Goal: Use online tool/utility: Utilize a website feature to perform a specific function

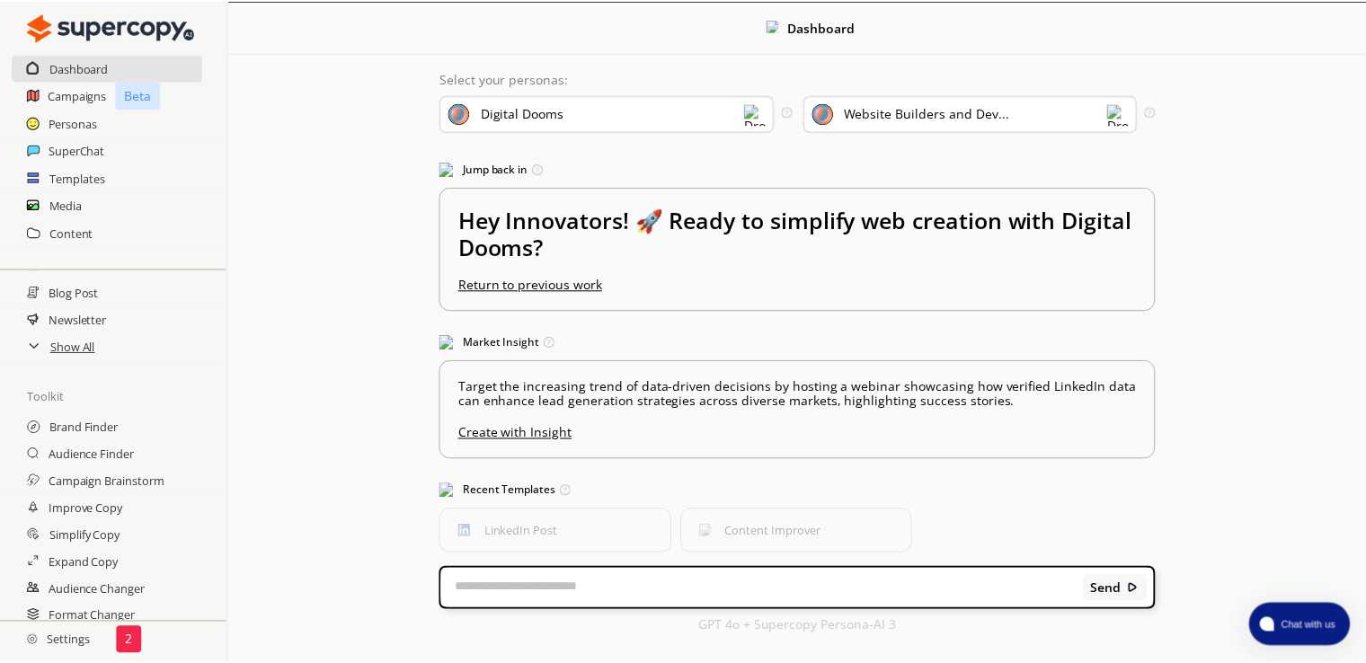
scroll to position [262, 0]
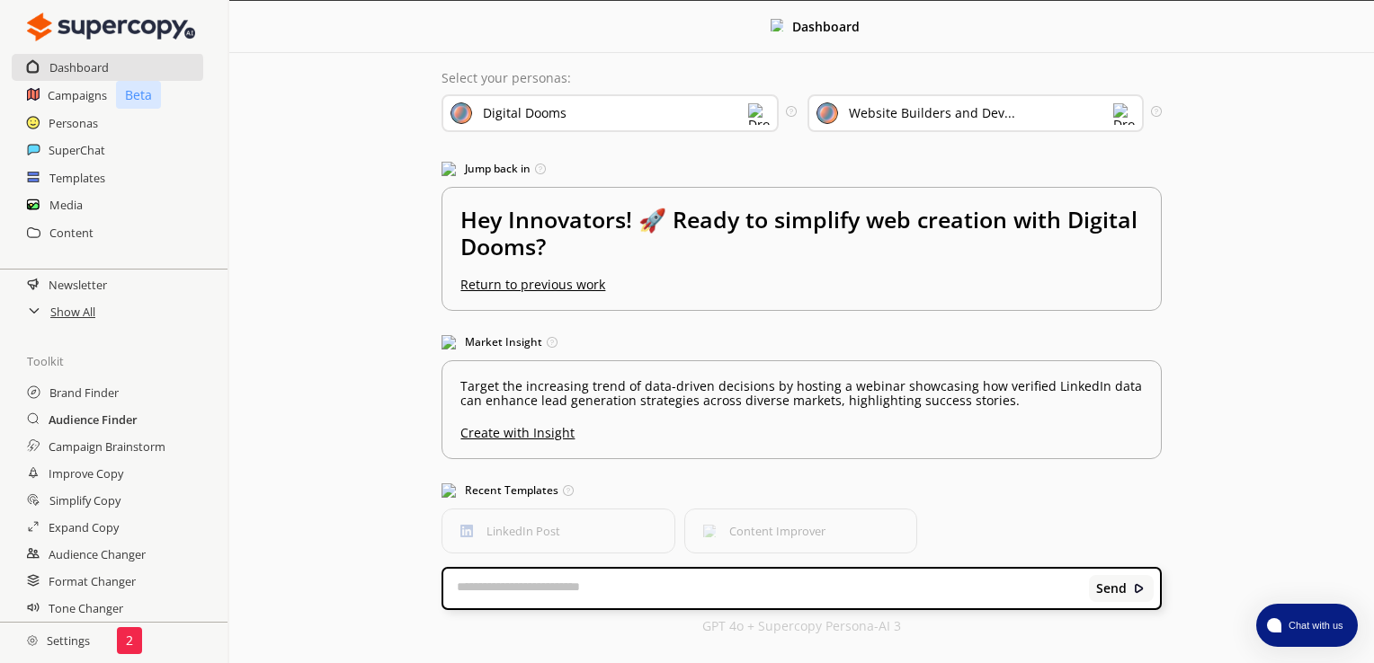
click at [106, 415] on h2 "Audience Finder" at bounding box center [93, 419] width 89 height 27
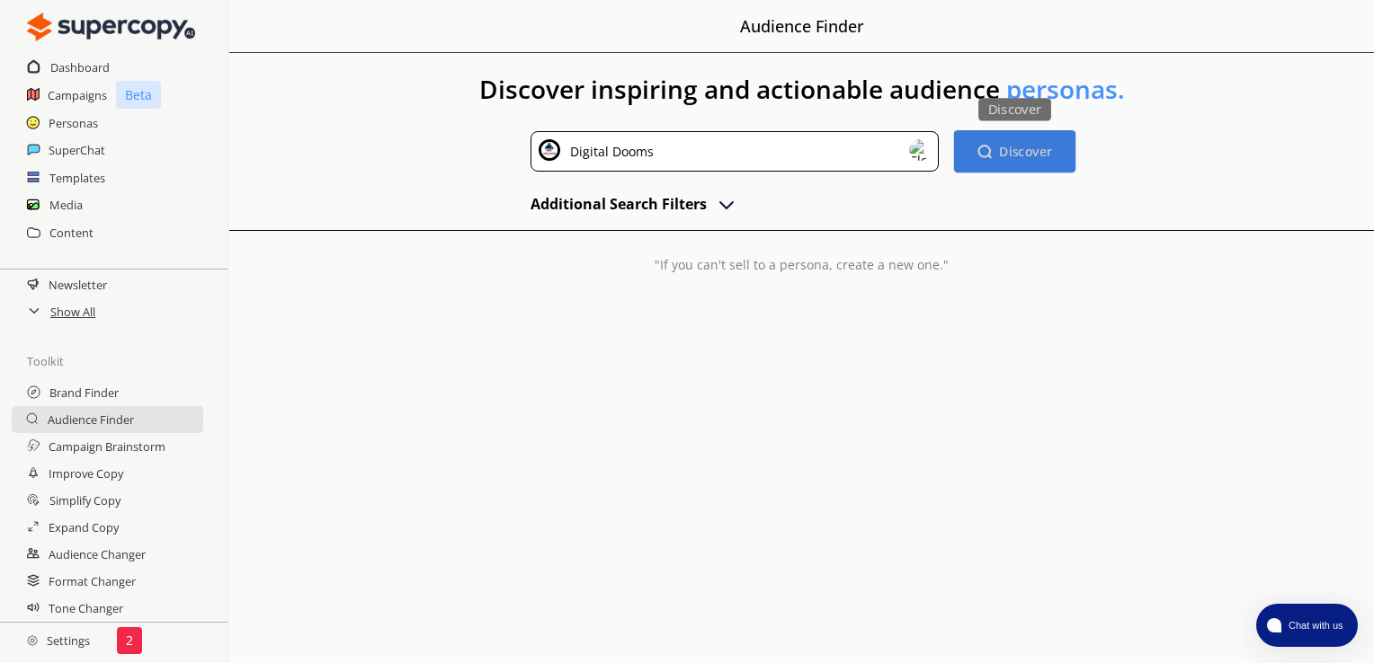
click at [1027, 148] on b "Discover" at bounding box center [1025, 151] width 53 height 17
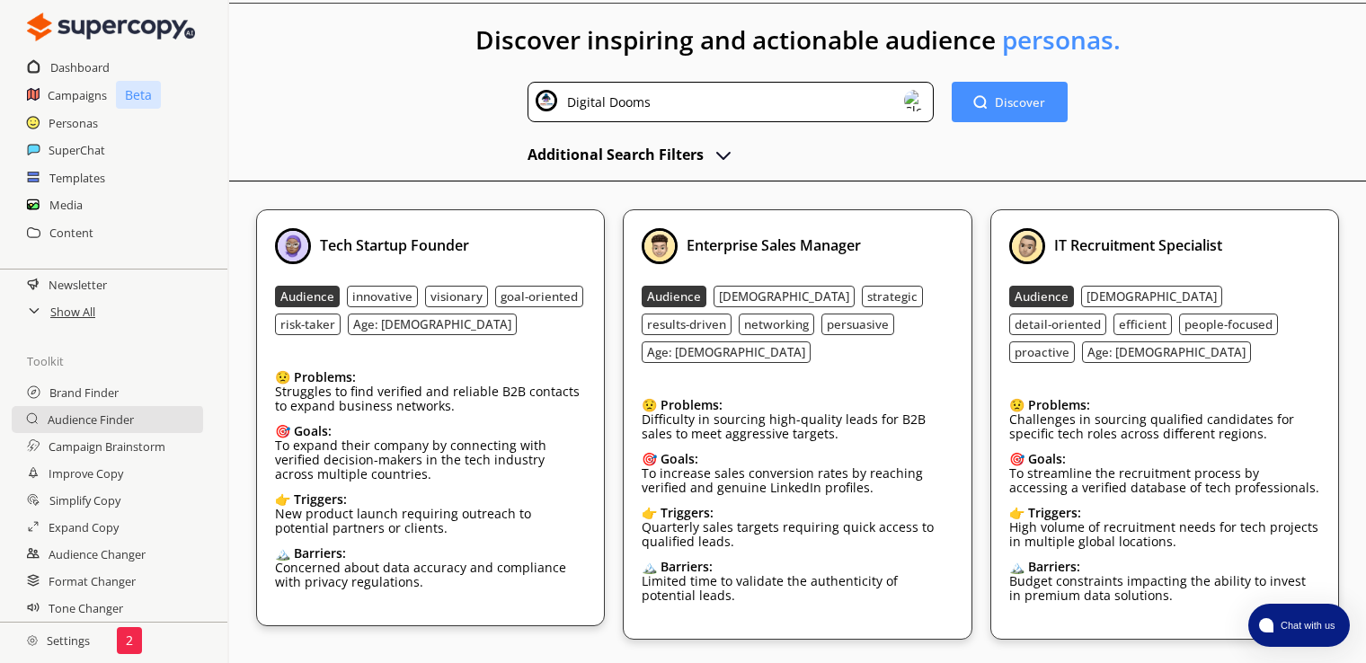
scroll to position [92, 0]
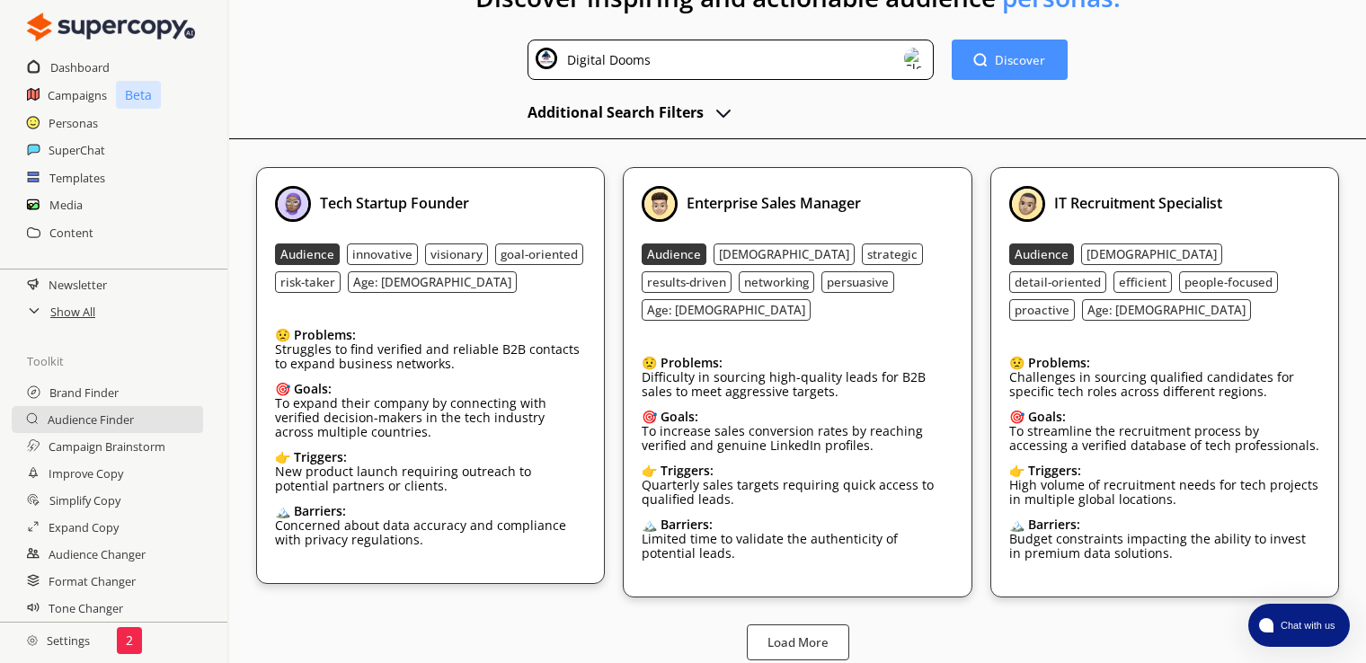
click at [68, 644] on h2 "Settings" at bounding box center [58, 641] width 117 height 36
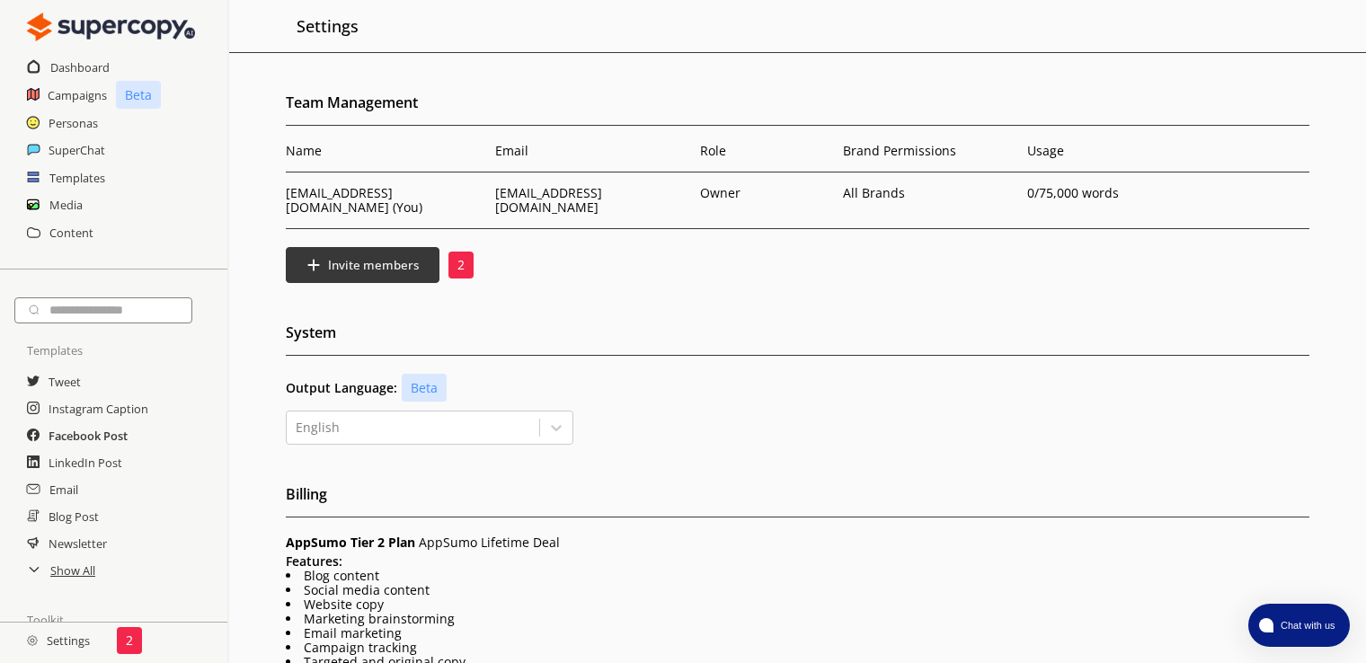
click at [96, 441] on h2 "Facebook Post" at bounding box center [88, 436] width 79 height 27
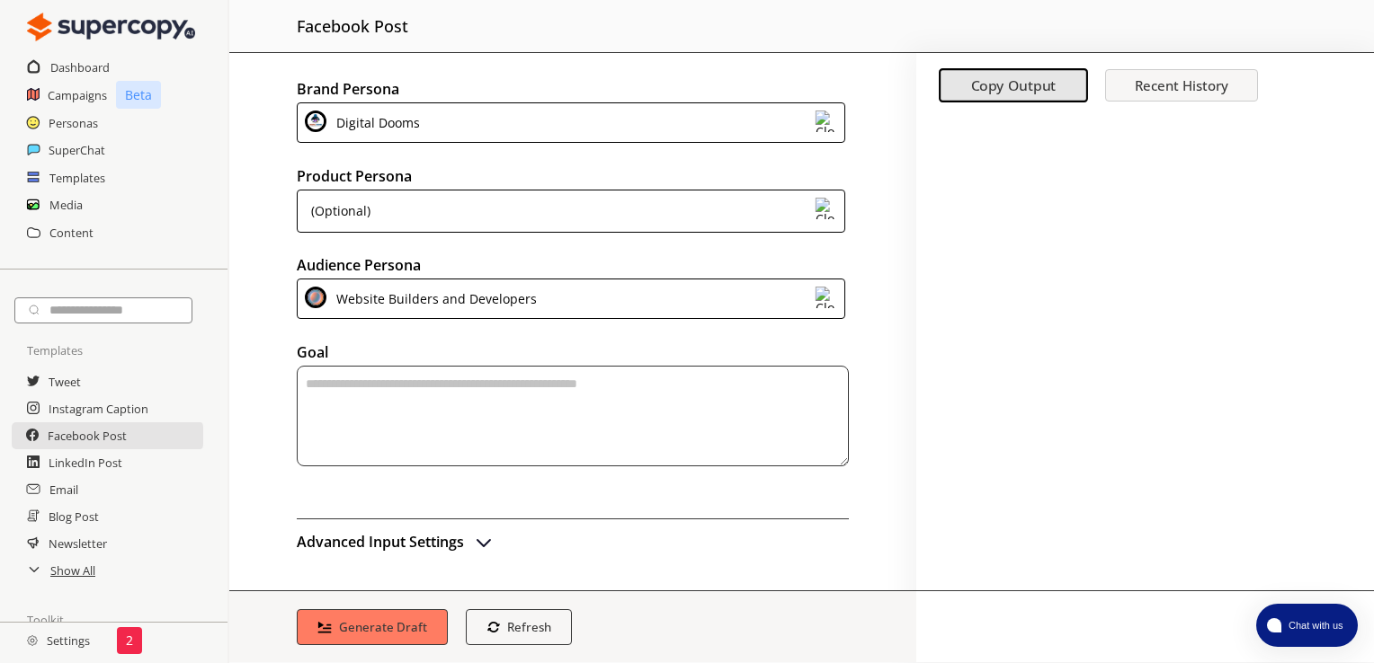
click at [365, 222] on div "(Optional)" at bounding box center [338, 211] width 66 height 27
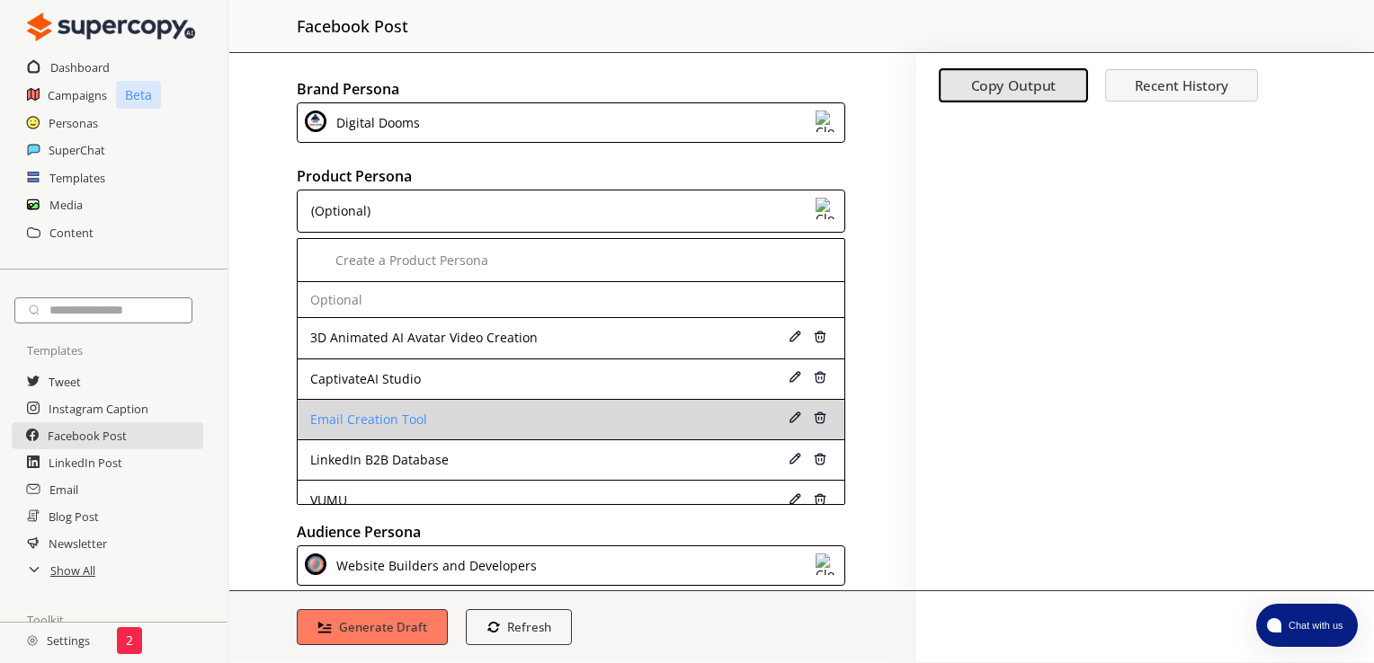
scroll to position [12, 0]
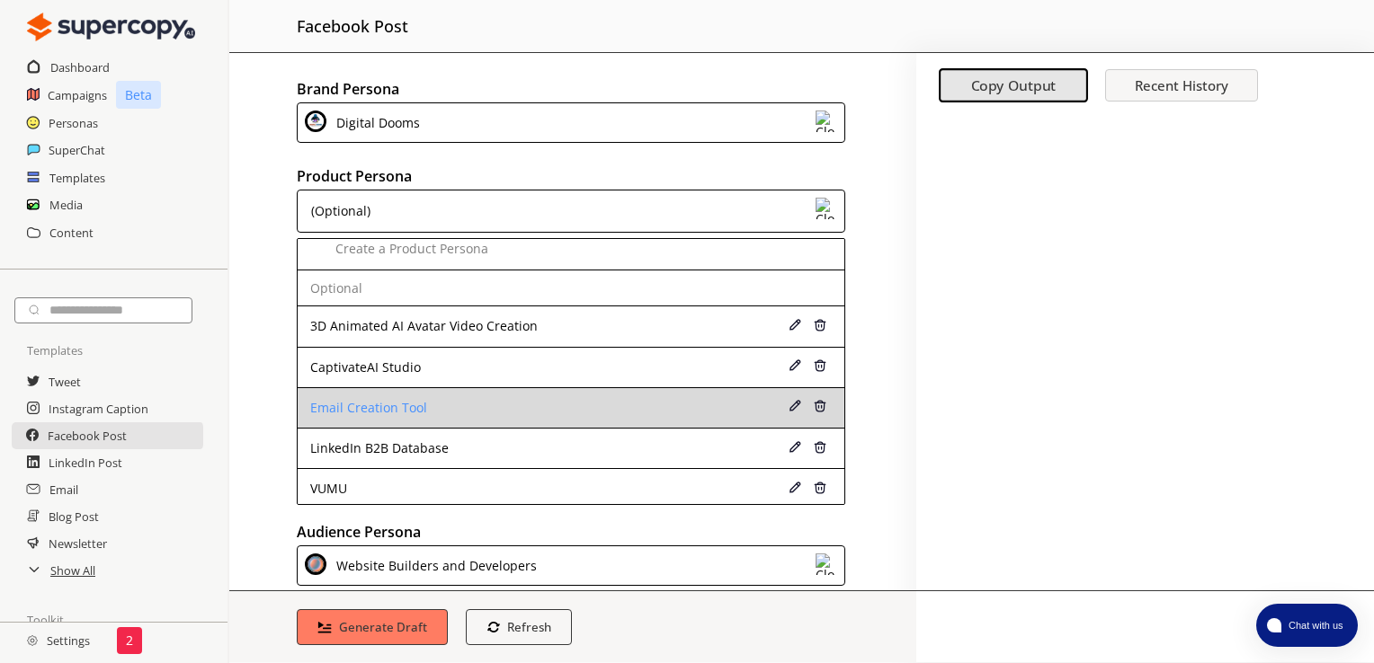
click at [375, 411] on div "Email Creation Tool" at bounding box center [523, 408] width 427 height 14
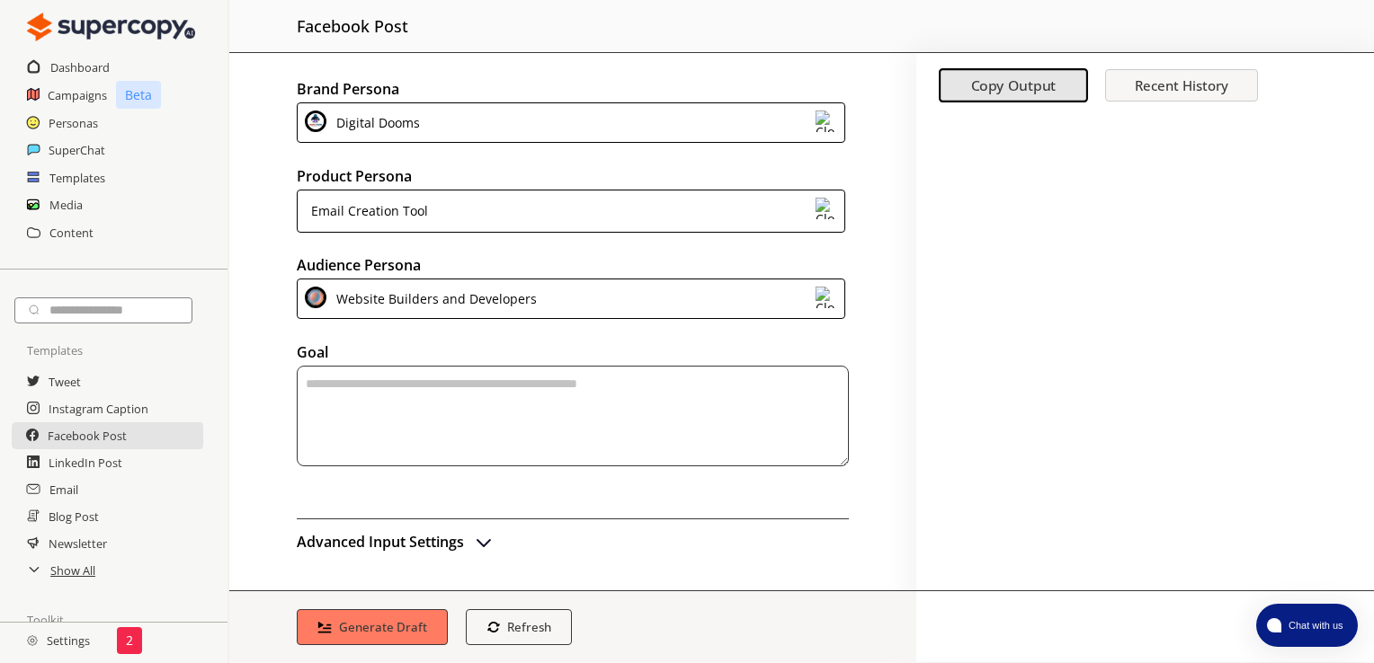
click at [375, 411] on textarea "textarea-textarea" at bounding box center [573, 416] width 552 height 101
click at [487, 534] on img "advanced-inputs" at bounding box center [484, 542] width 22 height 22
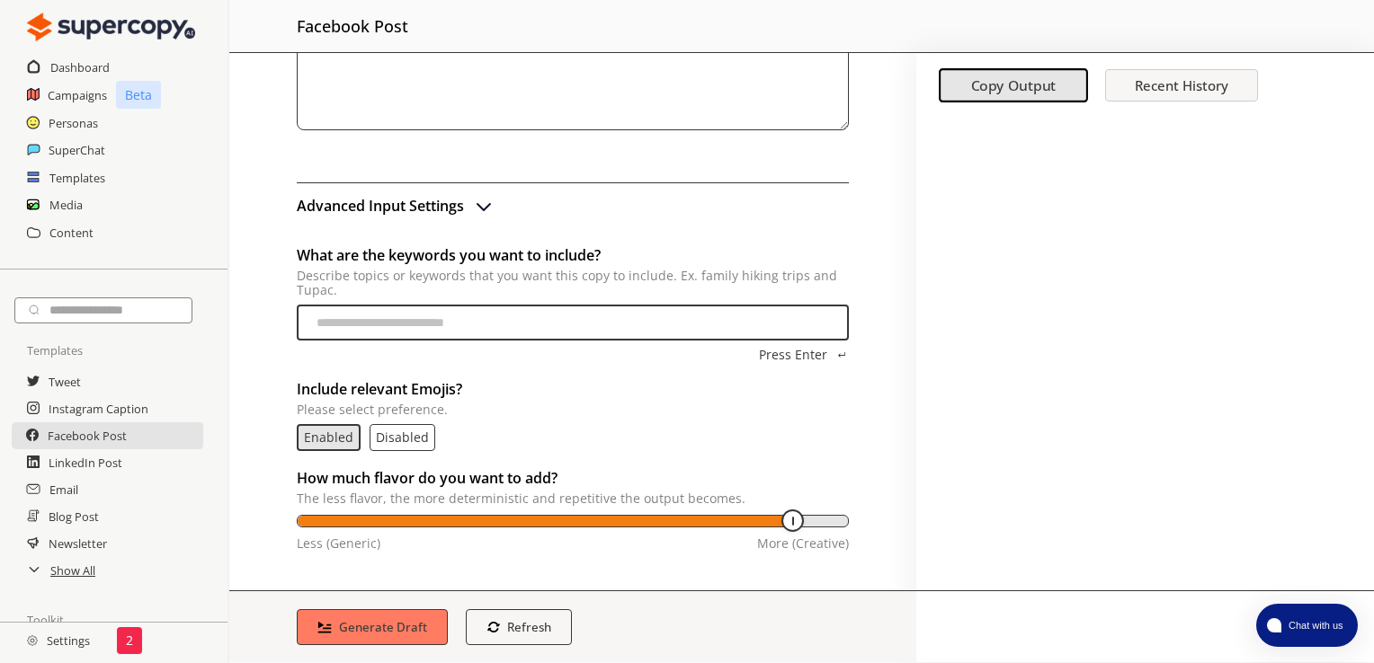
scroll to position [0, 0]
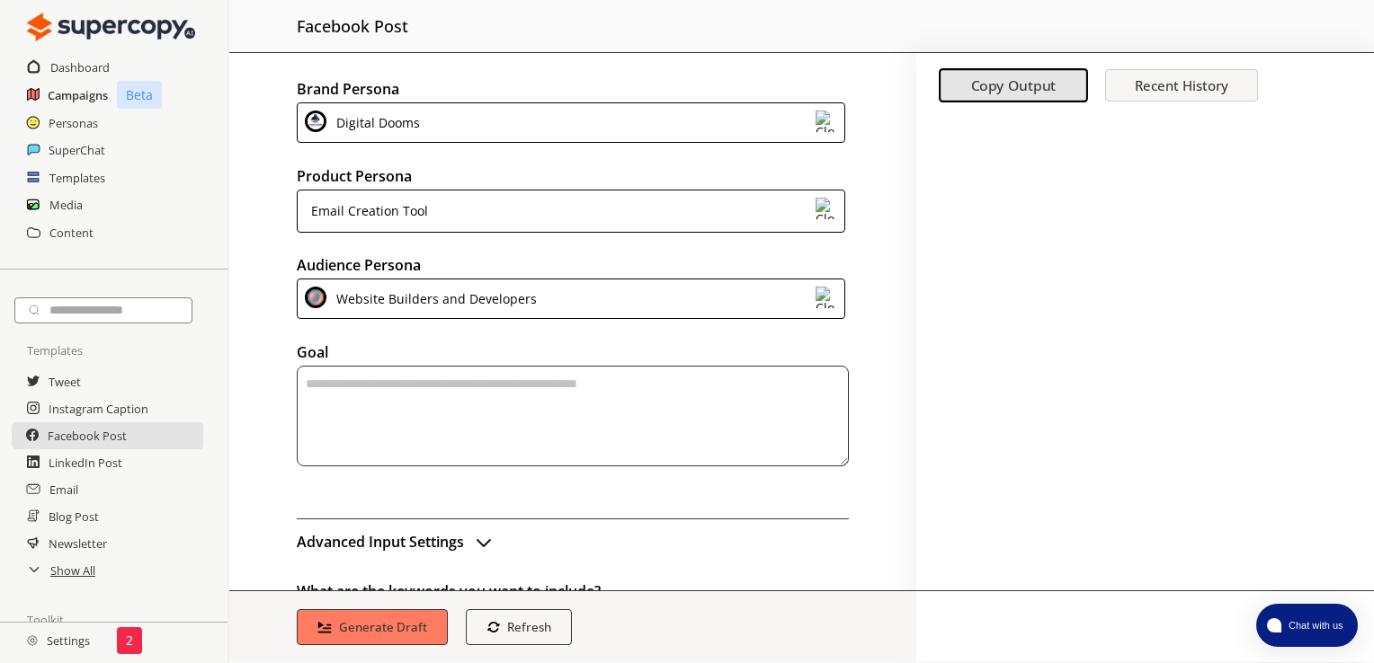
click at [74, 95] on h2 "Campaigns" at bounding box center [78, 95] width 60 height 27
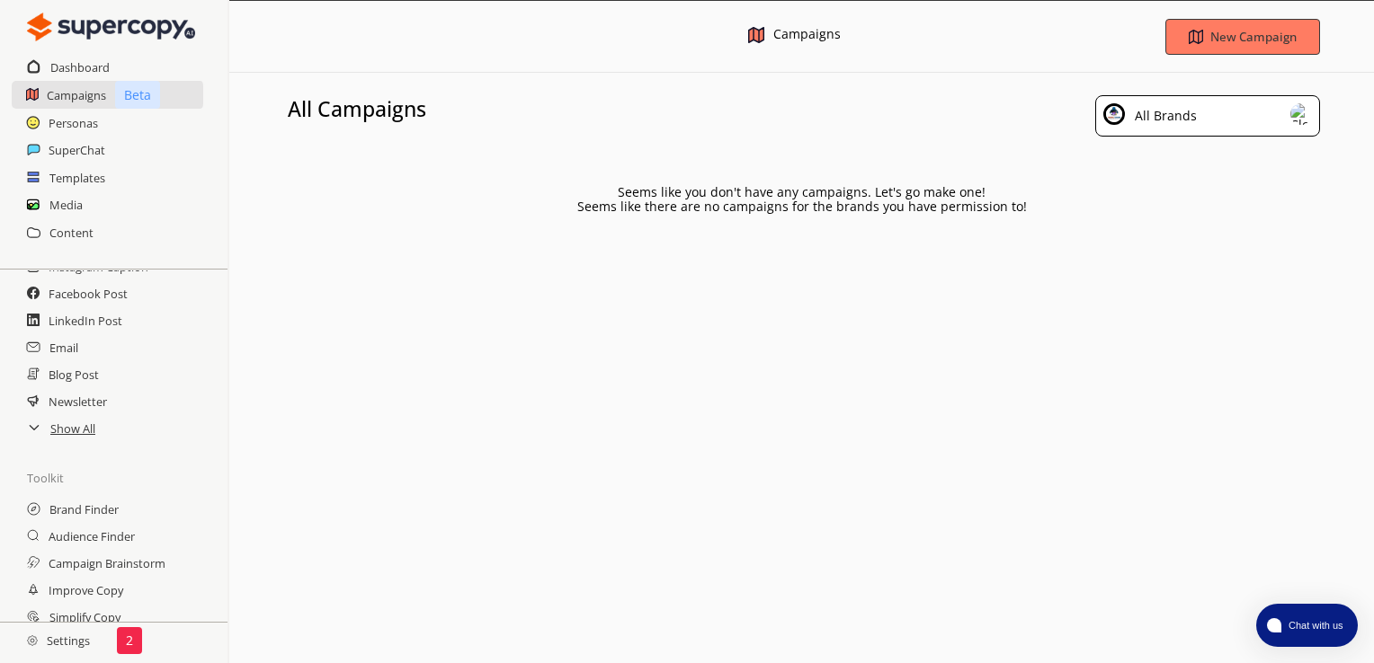
scroll to position [82, 0]
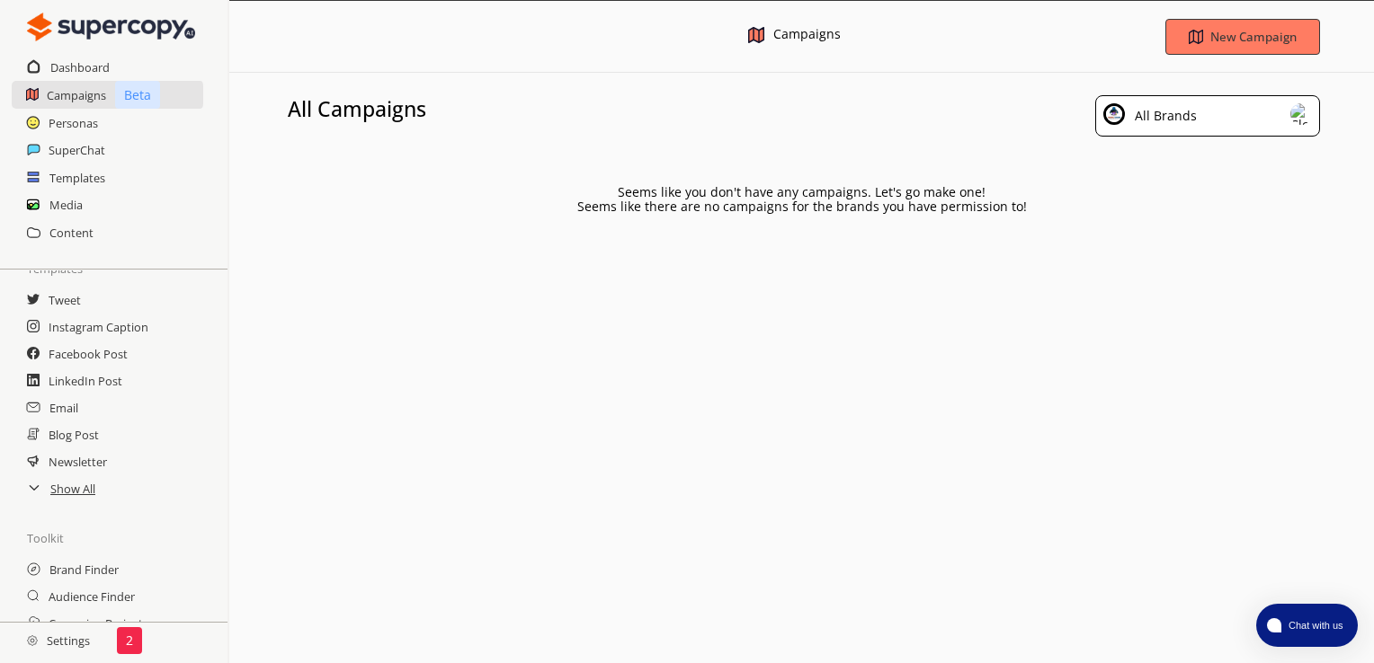
click at [37, 485] on icon at bounding box center [34, 487] width 14 height 14
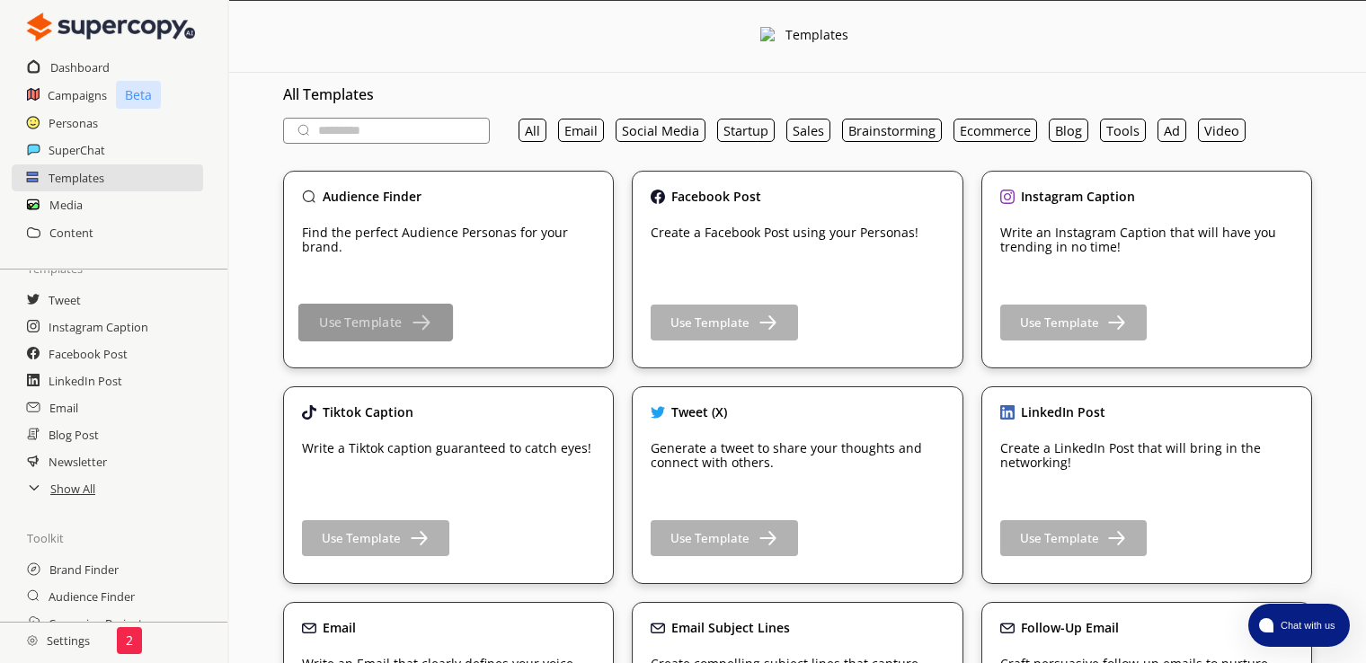
click at [387, 325] on b "Use Template" at bounding box center [360, 323] width 83 height 17
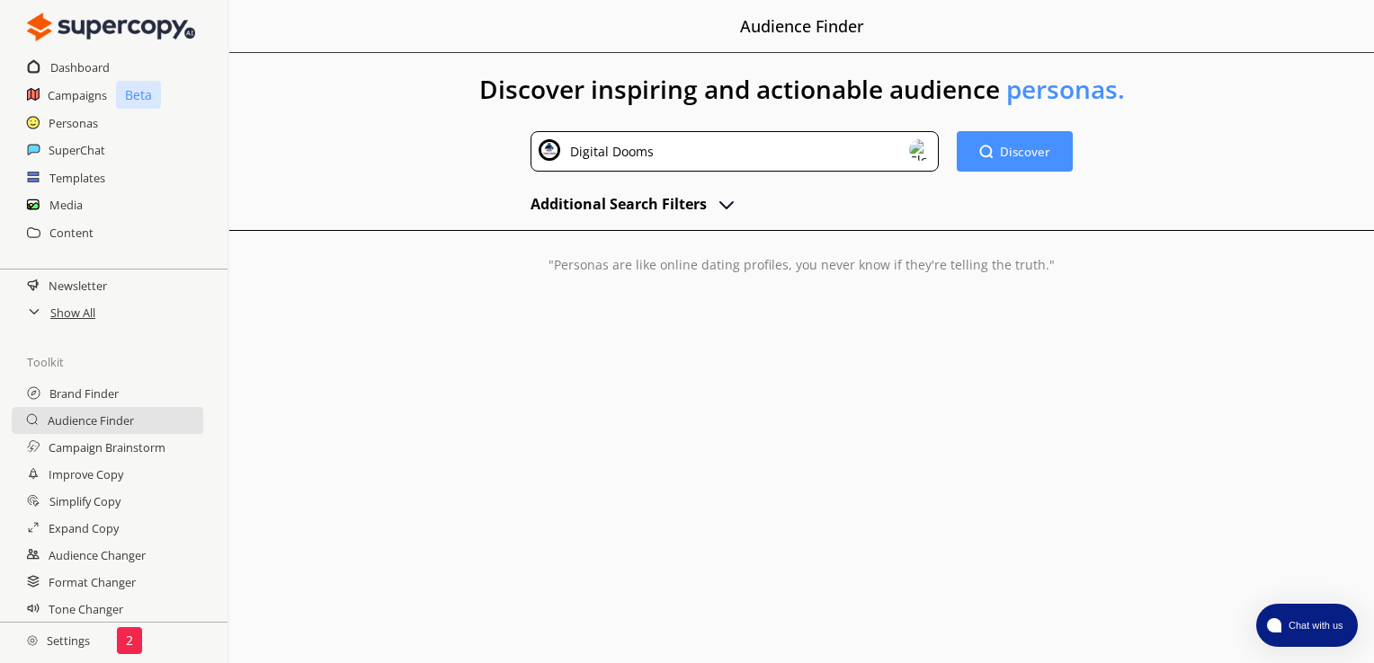
scroll to position [262, 0]
click at [101, 474] on h2 "Improve Copy" at bounding box center [87, 473] width 77 height 27
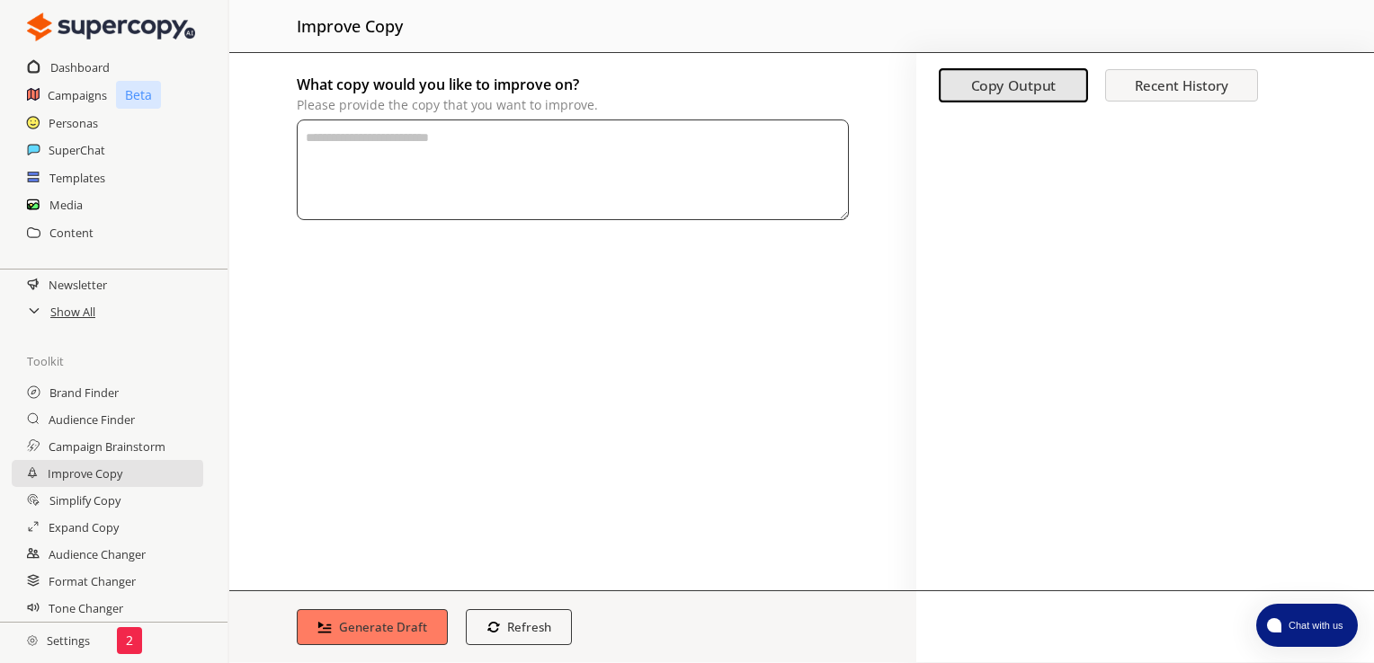
click at [513, 156] on textarea "What copy would you like to improve on? Please provide the copy that you want t…" at bounding box center [573, 170] width 552 height 101
click at [85, 276] on h2 "Newsletter" at bounding box center [79, 284] width 60 height 27
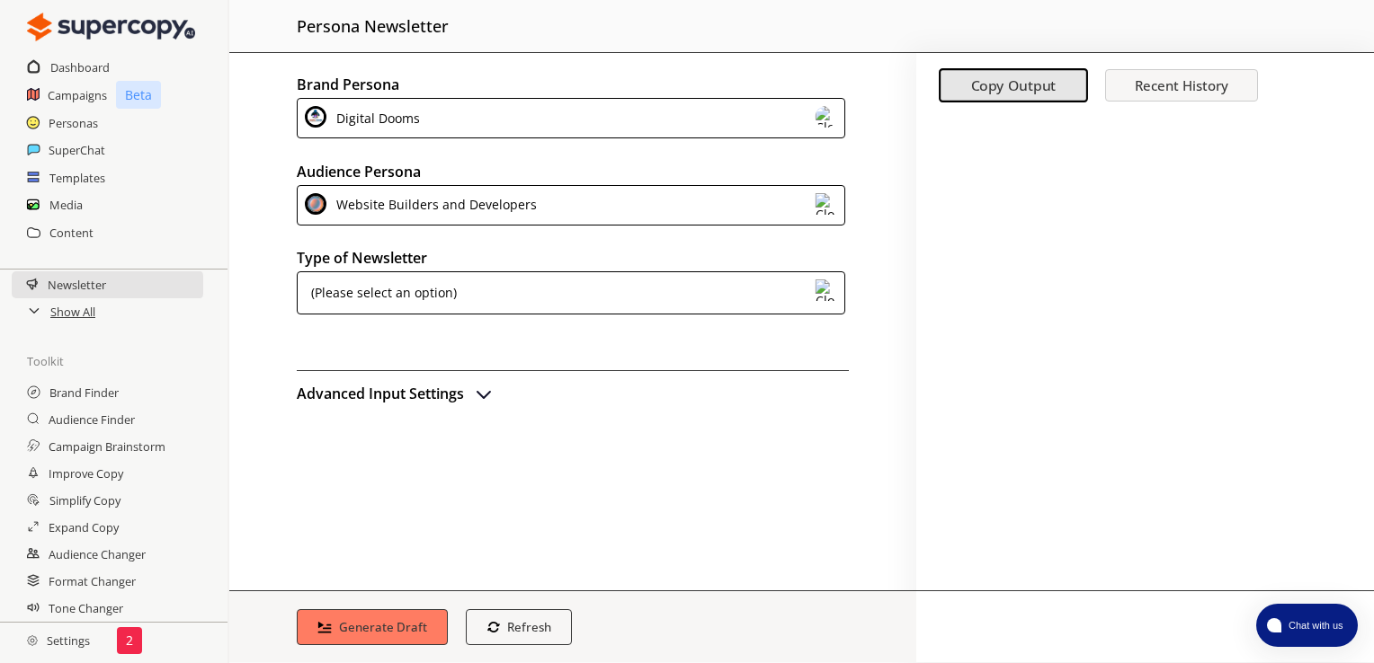
click at [503, 128] on div "Digital Dooms" at bounding box center [571, 118] width 548 height 40
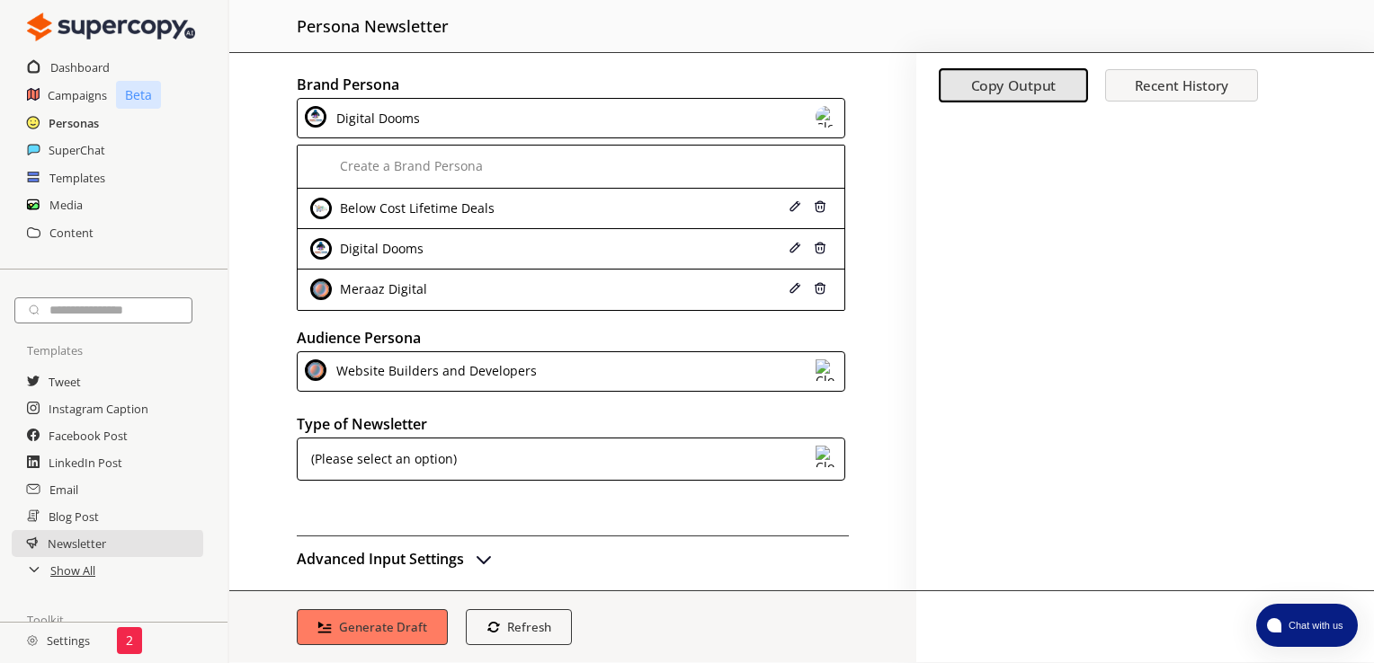
click at [85, 128] on h2 "Personas" at bounding box center [74, 123] width 50 height 27
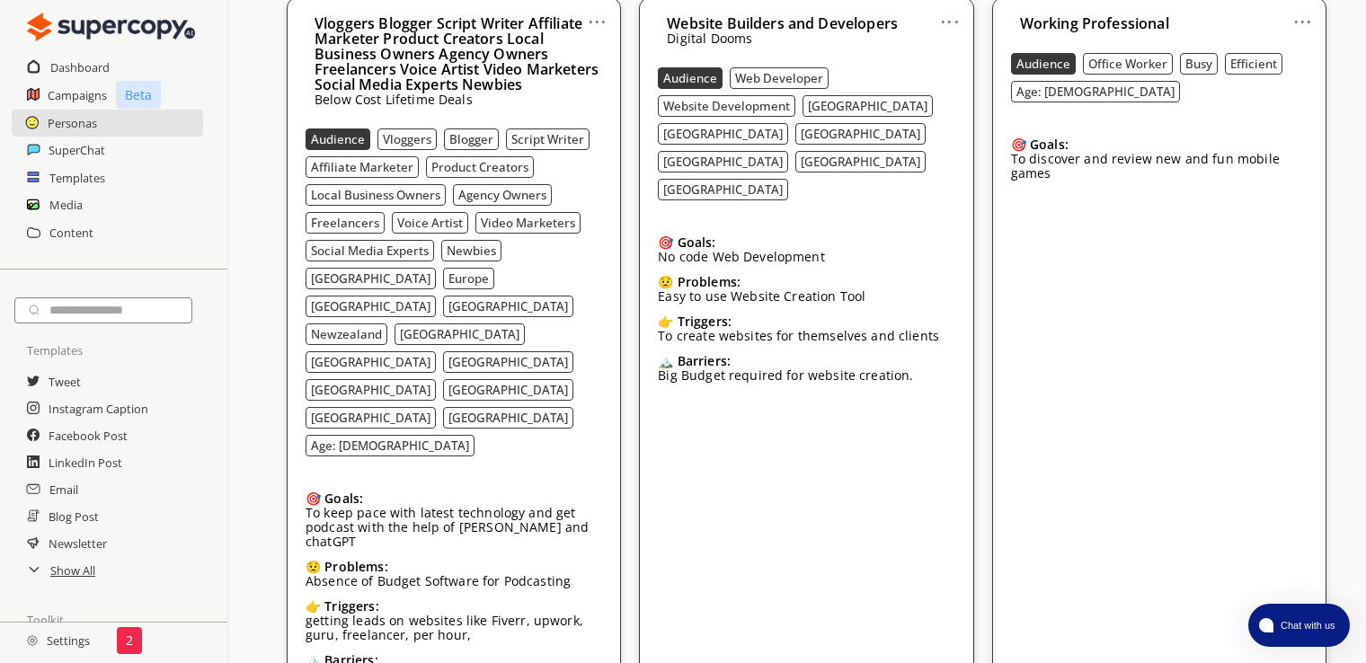
scroll to position [2388, 0]
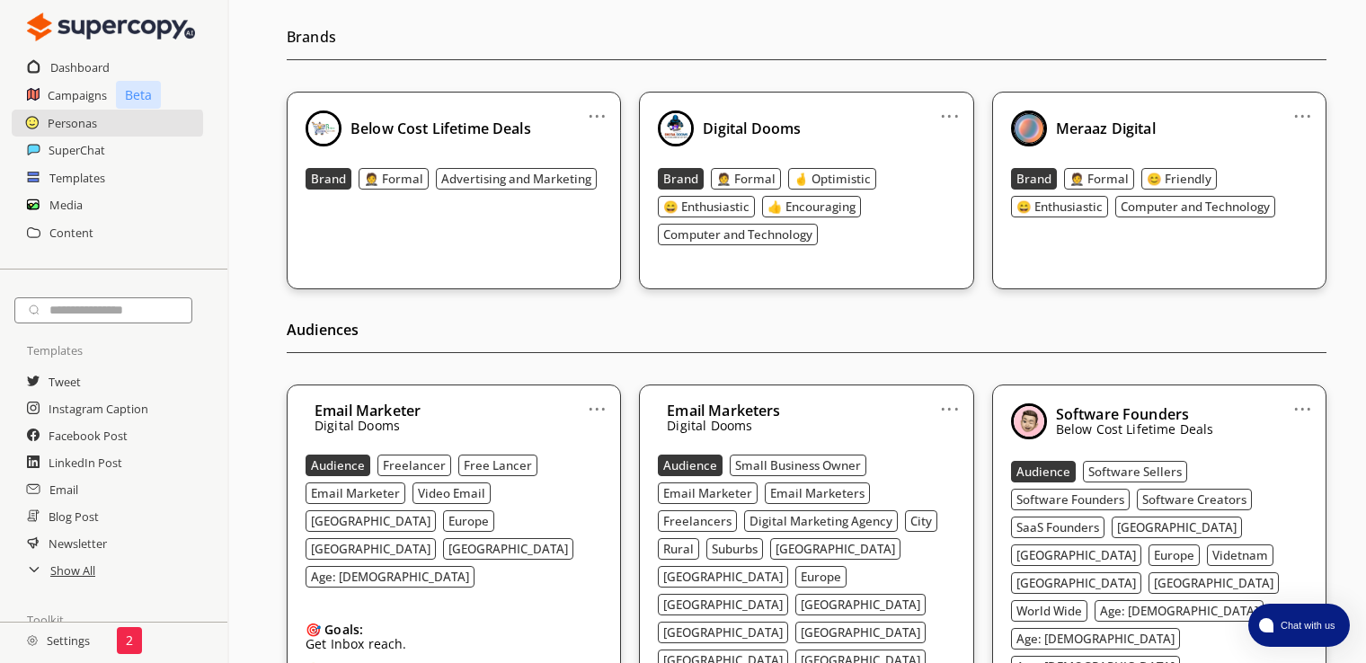
scroll to position [140, 0]
